Goal: Transaction & Acquisition: Subscribe to service/newsletter

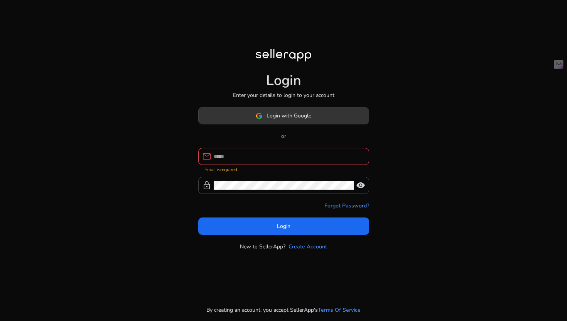
click at [254, 121] on span at bounding box center [284, 116] width 170 height 19
click at [260, 117] on img at bounding box center [259, 115] width 7 height 7
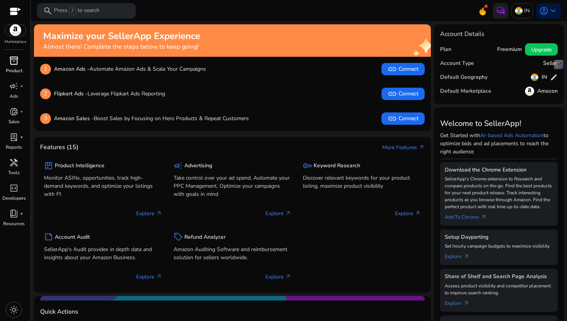
click at [10, 61] on span "inventory_2" at bounding box center [13, 60] width 9 height 9
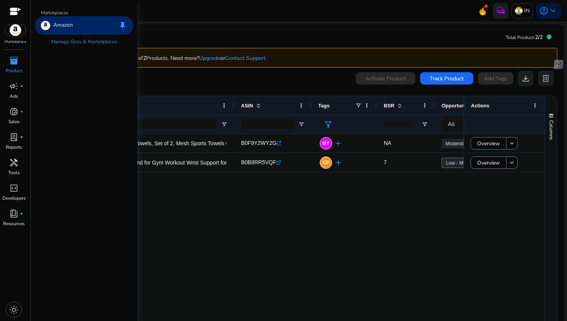
click at [10, 10] on div at bounding box center [16, 12] width 12 height 9
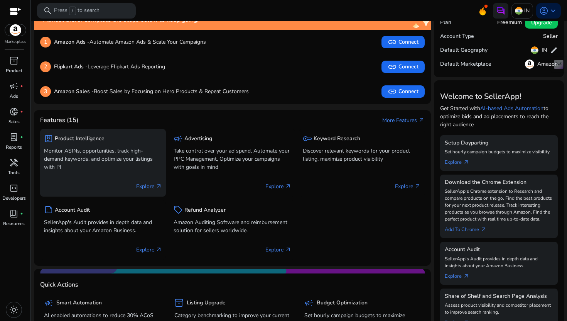
scroll to position [28, 0]
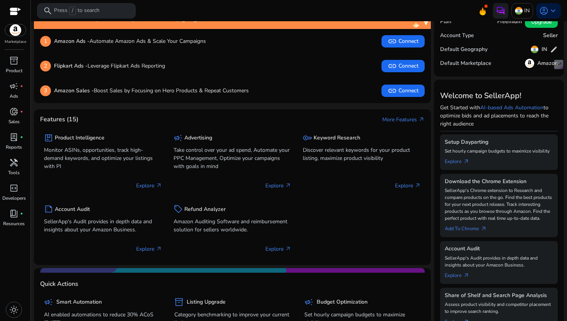
click at [546, 20] on mat-toolbar "search Press / to search IN account_circle keyboard_arrow_down" at bounding box center [299, 10] width 537 height 21
click at [544, 14] on span "account_circle" at bounding box center [544, 10] width 9 height 9
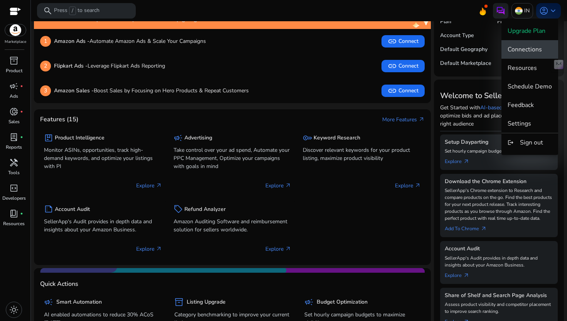
scroll to position [0, 0]
click at [517, 12] on div at bounding box center [283, 160] width 567 height 321
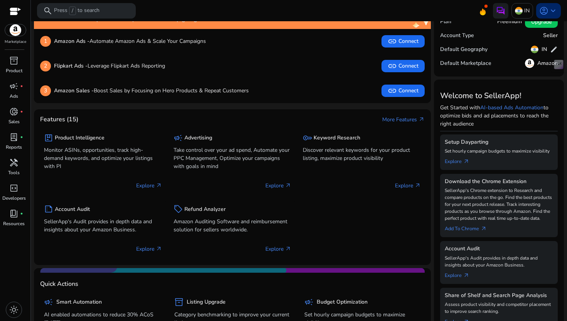
click at [549, 8] on span "keyboard_arrow_down" at bounding box center [553, 10] width 9 height 9
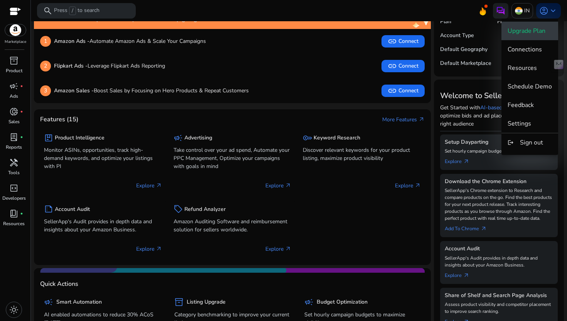
click at [532, 28] on span "Upgrade Plan" at bounding box center [527, 31] width 38 height 8
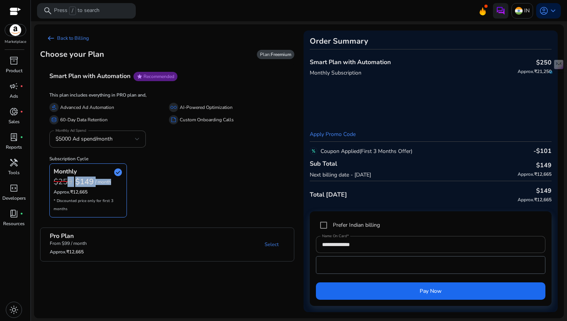
drag, startPoint x: 77, startPoint y: 188, endPoint x: 66, endPoint y: 183, distance: 12.1
click at [66, 183] on div "$250 $149 / month Approx. ₹12,665" at bounding box center [88, 186] width 69 height 18
click at [100, 137] on span "$5000 Ad spend/month" at bounding box center [84, 138] width 57 height 7
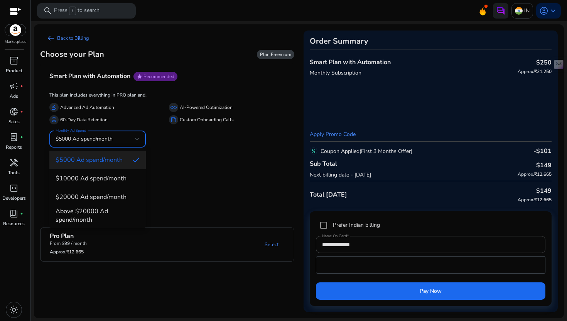
click at [189, 176] on div at bounding box center [283, 160] width 567 height 321
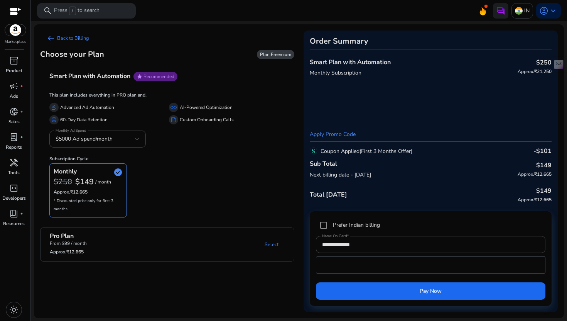
click at [105, 246] on mat-panel-title "Pro Plan From $99 / month Approx. ₹12,665" at bounding box center [88, 244] width 76 height 25
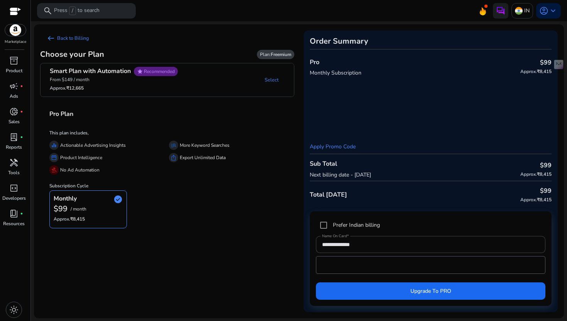
click at [246, 80] on mat-panel-description "Select" at bounding box center [239, 80] width 110 height 26
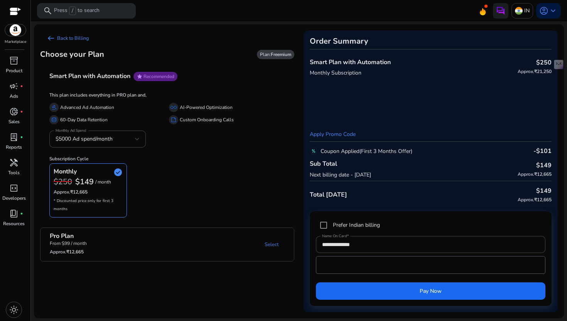
click at [153, 248] on mat-panel-description "Select" at bounding box center [213, 244] width 162 height 25
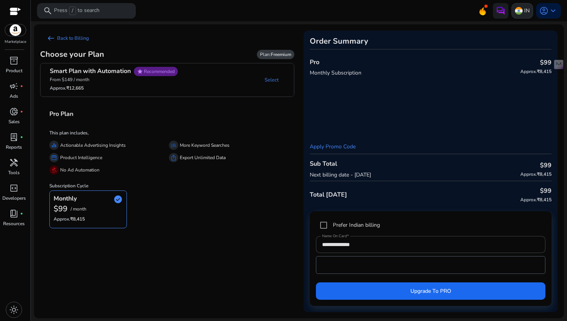
click at [517, 9] on img at bounding box center [519, 11] width 8 height 8
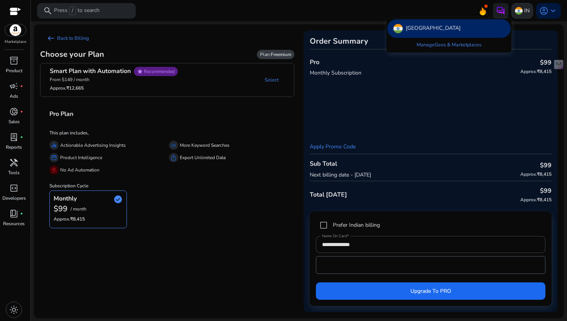
click at [517, 9] on div at bounding box center [283, 160] width 567 height 321
